Goal: Find specific page/section: Find specific page/section

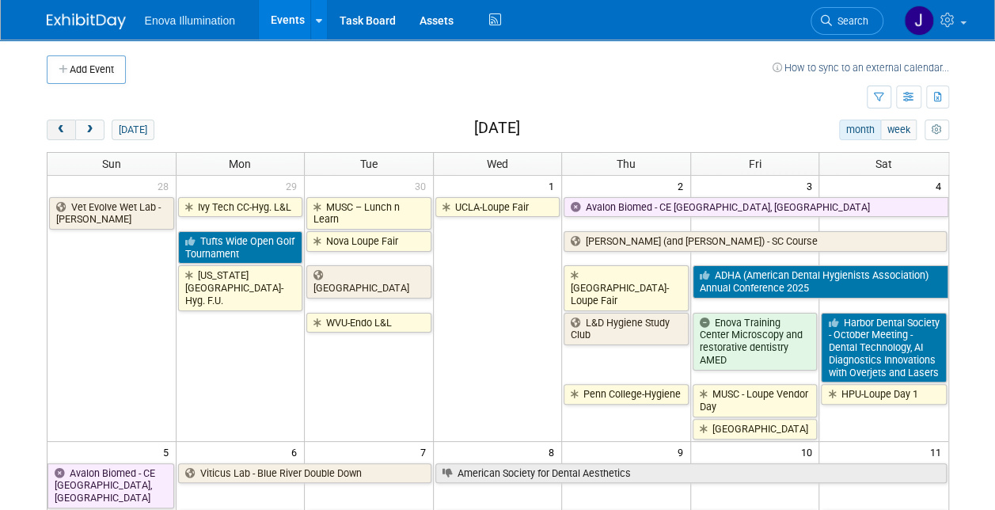
click at [58, 125] on span "prev" at bounding box center [61, 130] width 12 height 10
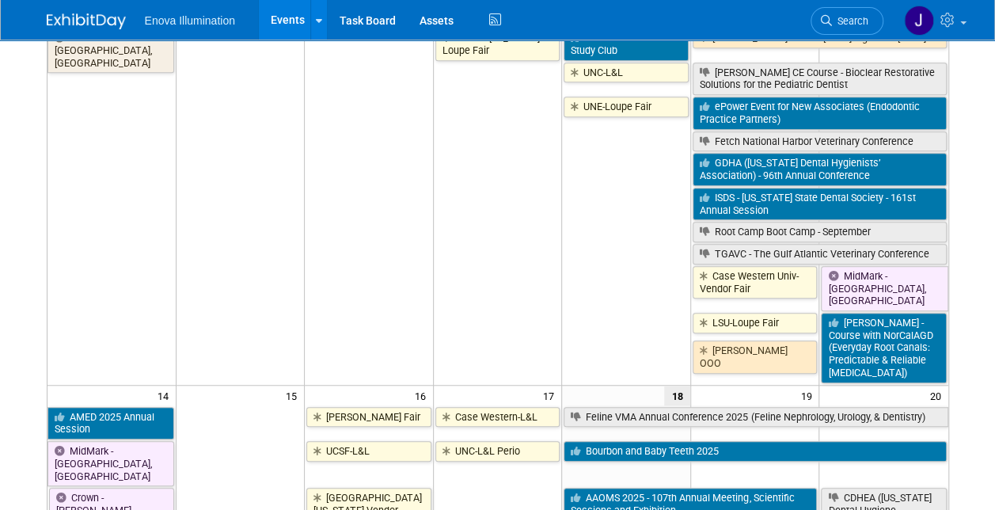
scroll to position [554, 0]
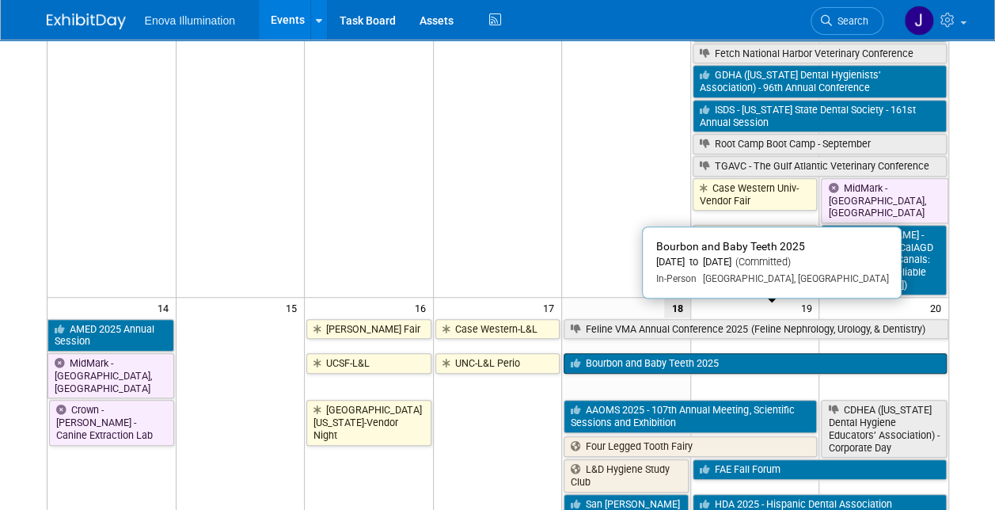
click at [613, 353] on link "Bourbon and Baby Teeth 2025" at bounding box center [754, 363] width 382 height 21
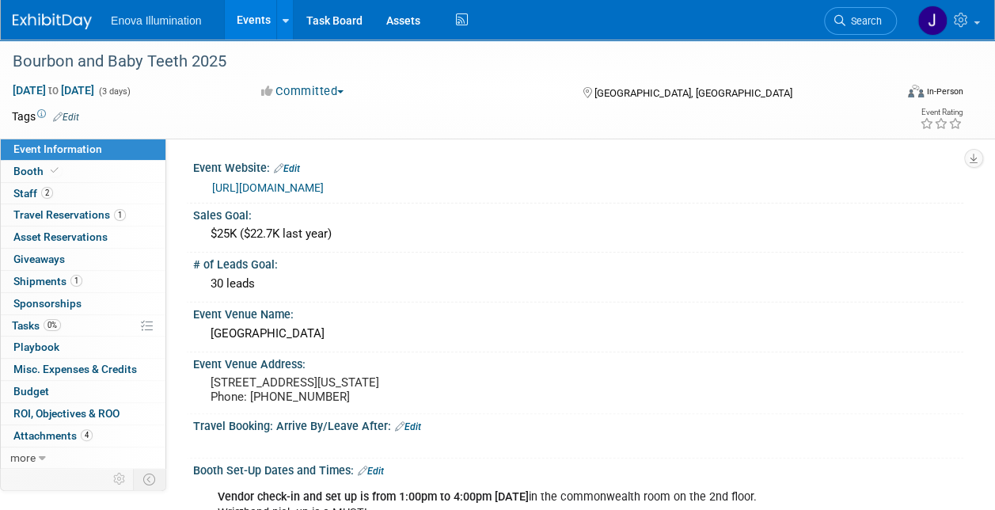
click at [247, 17] on link "Events" at bounding box center [254, 20] width 58 height 40
